Goal: Contribute content: Add original content to the website for others to see

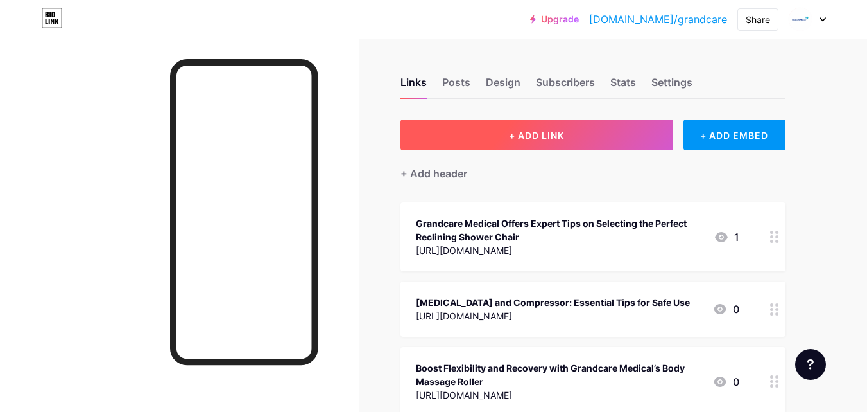
click at [530, 139] on span "+ ADD LINK" at bounding box center [536, 135] width 55 height 11
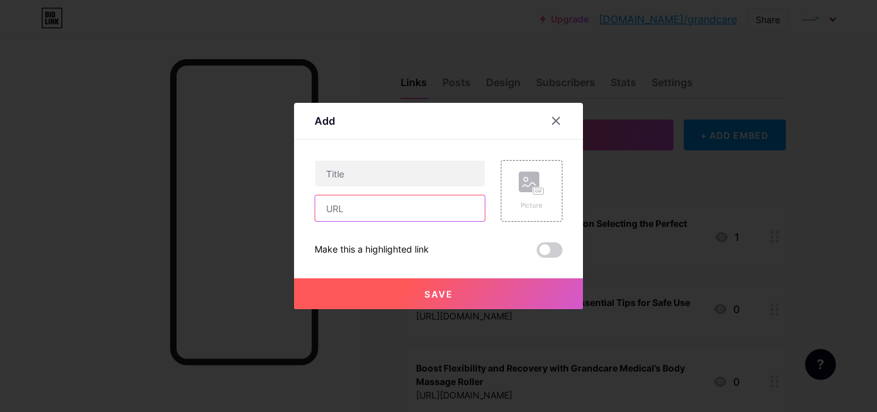
click at [380, 212] on input "text" at bounding box center [399, 208] width 169 height 26
paste input "[URL][DOMAIN_NAME][MEDICAL_DATA]"
type input "[URL][DOMAIN_NAME][MEDICAL_DATA]"
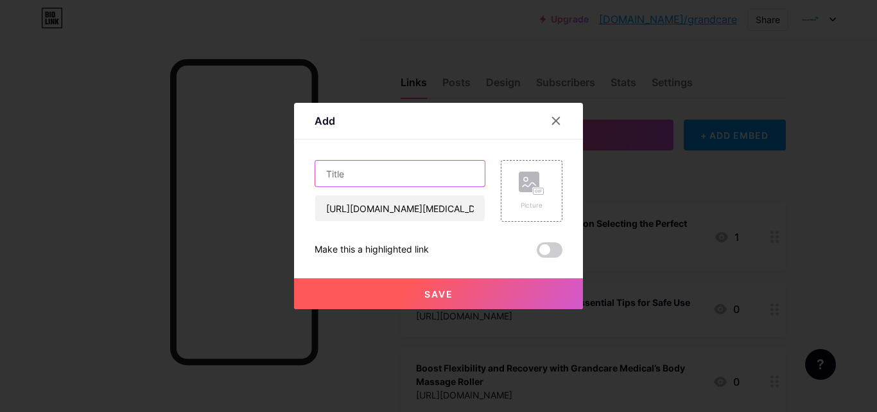
click at [374, 169] on input "text" at bounding box center [399, 173] width 169 height 26
paste input "Best [MEDICAL_DATA] and Compressor Options from GrandCare Medical with Triflo 2"
type input "Best [MEDICAL_DATA] and Compressor Options from GrandCare Medical with Triflo 2"
click at [374, 284] on button "Save" at bounding box center [438, 293] width 289 height 31
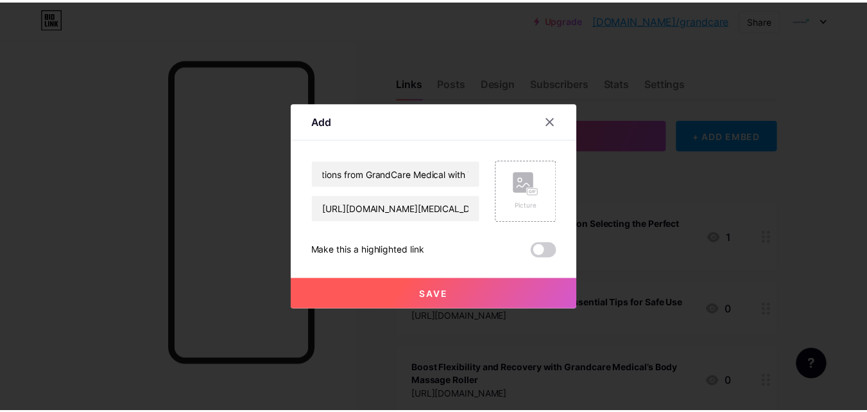
scroll to position [0, 0]
